Goal: Navigation & Orientation: Go to known website

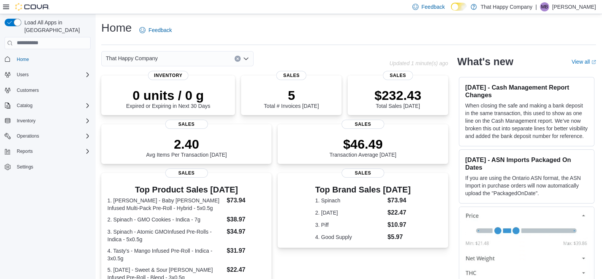
click at [465, 7] on icon at bounding box center [463, 7] width 4 height 4
